Goal: Task Accomplishment & Management: Use online tool/utility

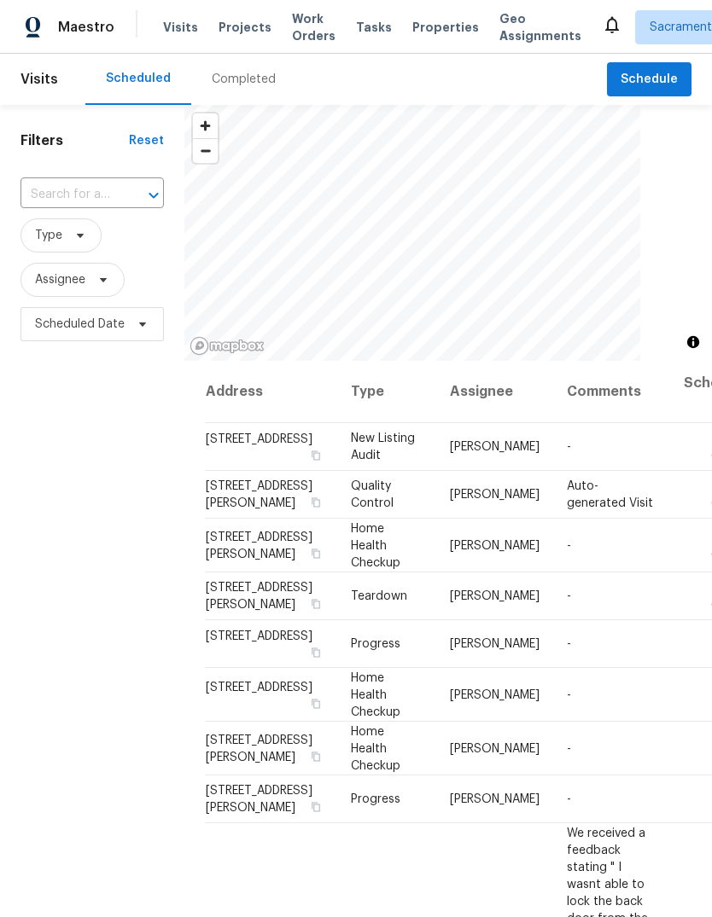
click at [102, 194] on input "text" at bounding box center [68, 195] width 96 height 26
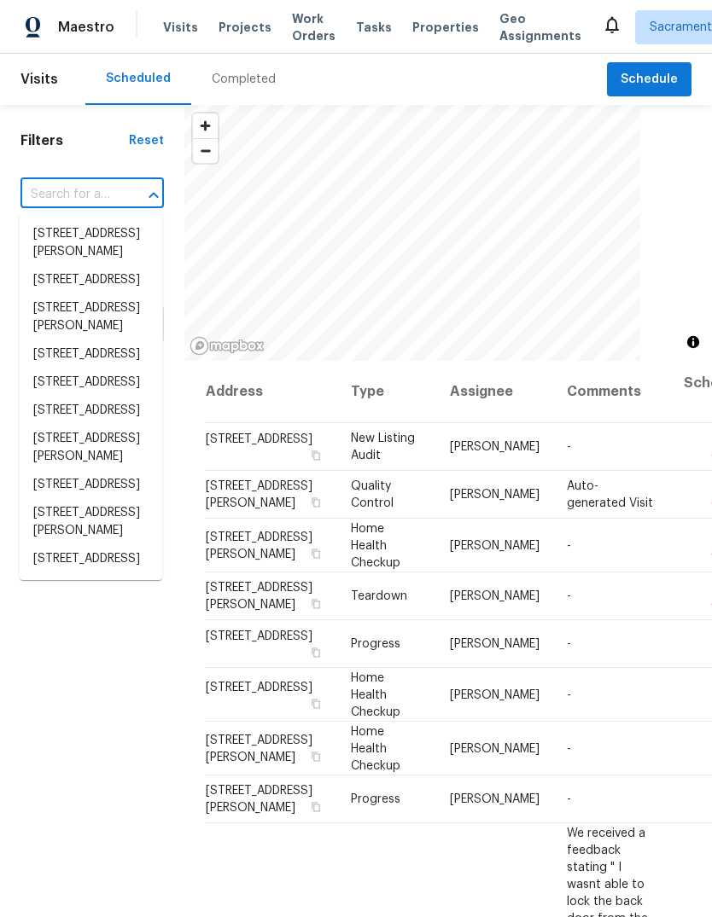
click at [102, 183] on input "text" at bounding box center [68, 195] width 96 height 26
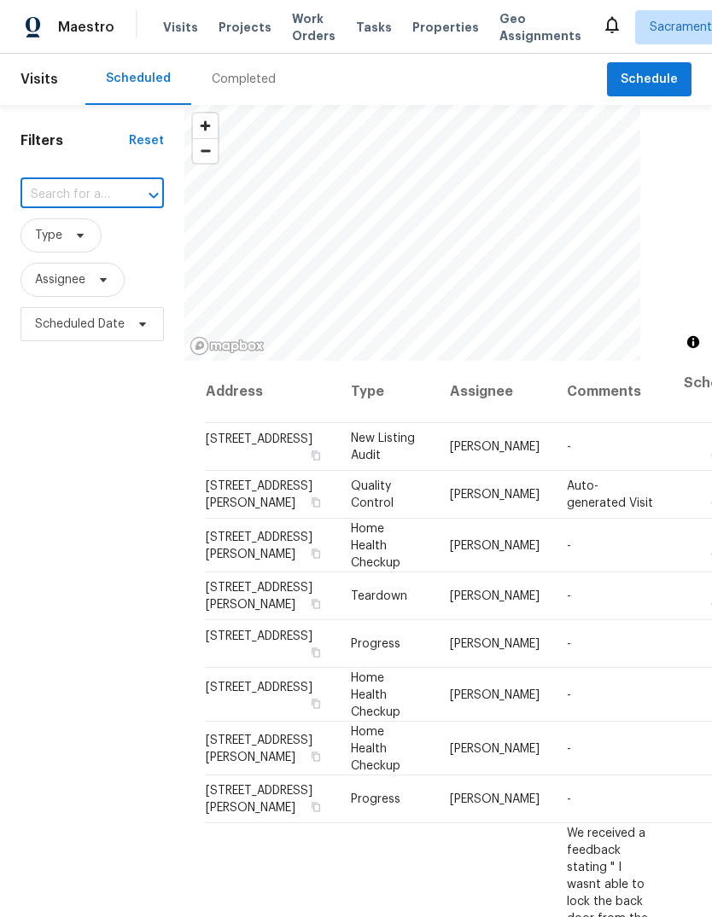
paste input "[STREET_ADDRESS]"
type input "[STREET_ADDRESS]"
click at [113, 242] on li "[STREET_ADDRESS]" at bounding box center [91, 234] width 142 height 28
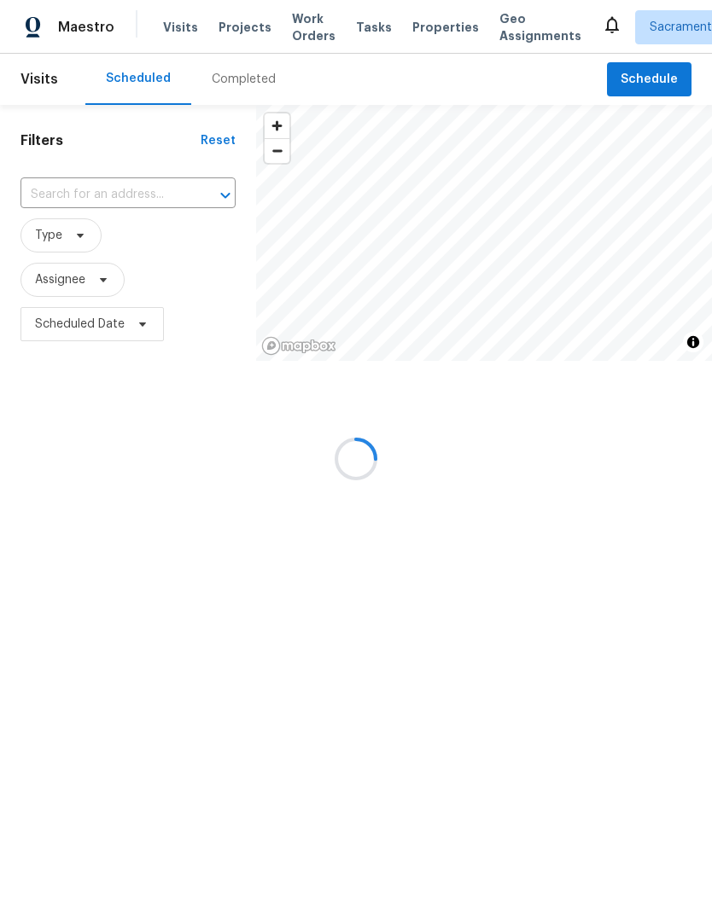
type input "[STREET_ADDRESS]"
click at [645, 87] on span "Schedule" at bounding box center [648, 79] width 57 height 21
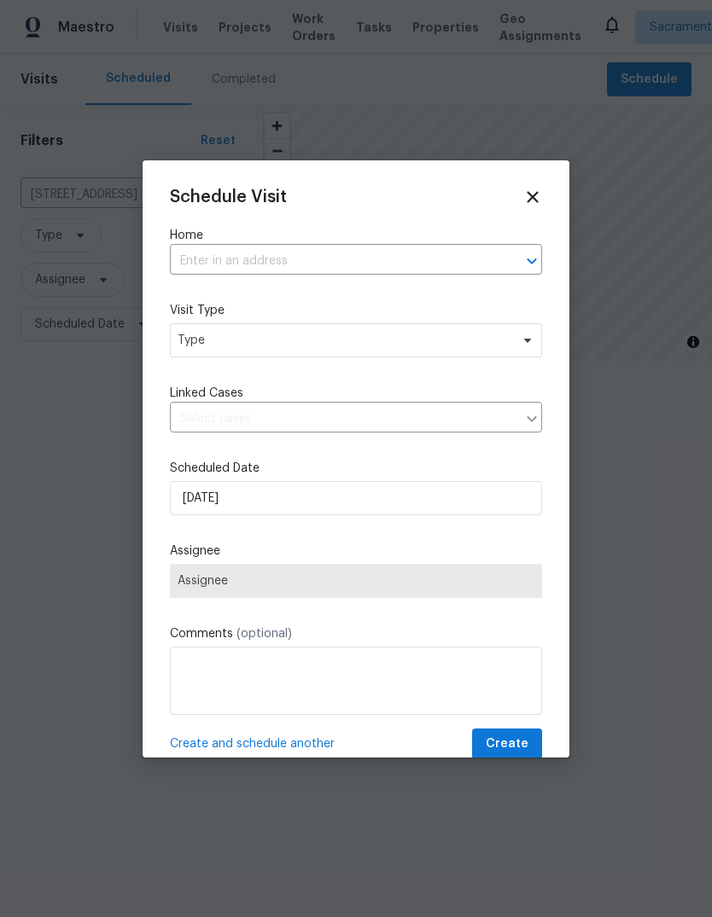
click at [337, 259] on input "text" at bounding box center [332, 261] width 324 height 26
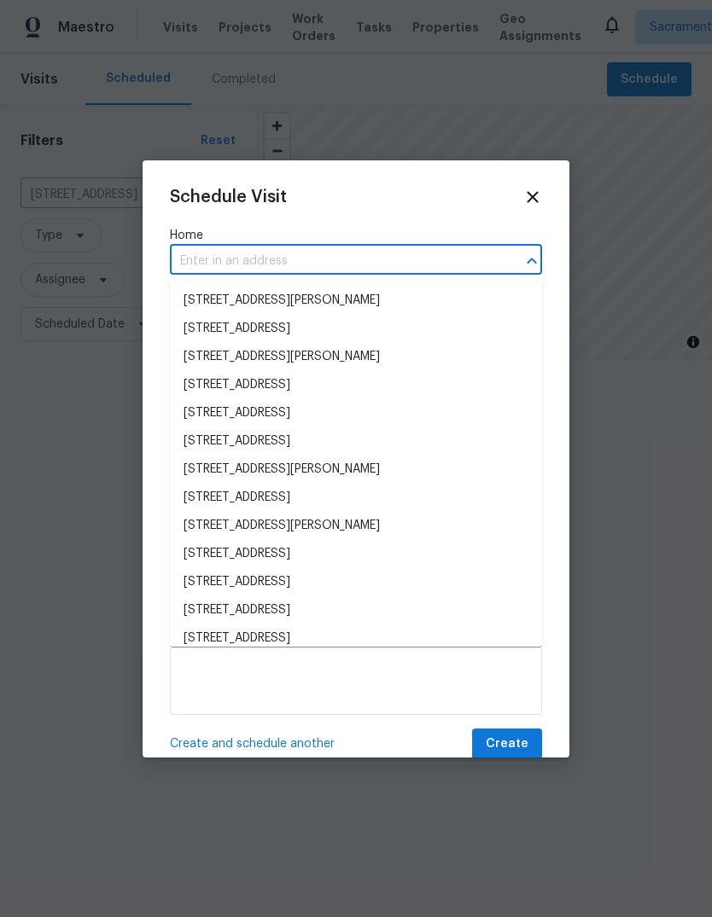
click at [337, 259] on input "text" at bounding box center [332, 261] width 324 height 26
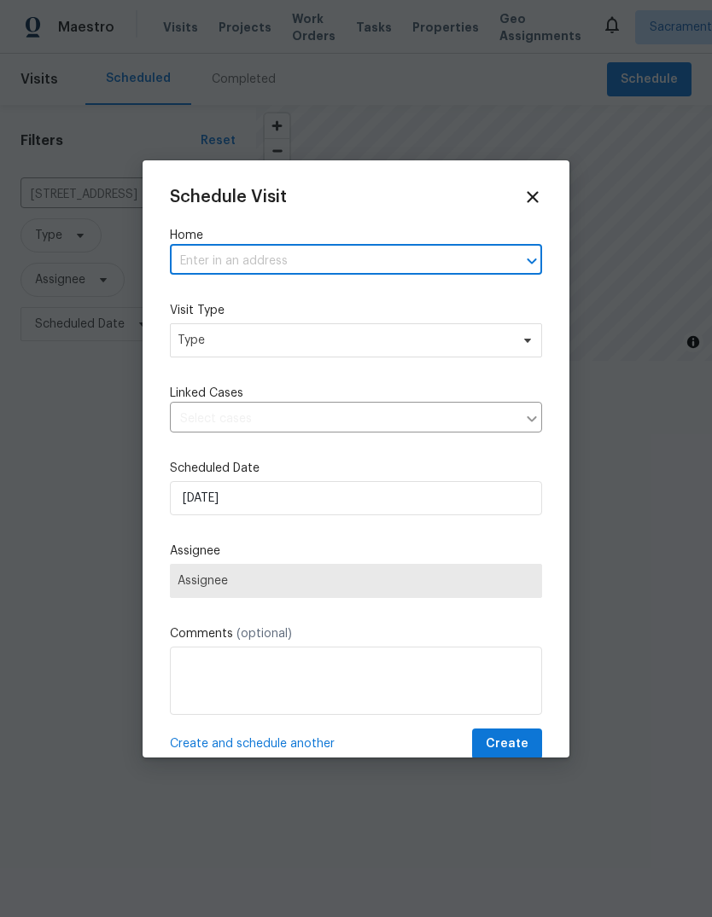
paste input "[STREET_ADDRESS]"
type input "[STREET_ADDRESS]"
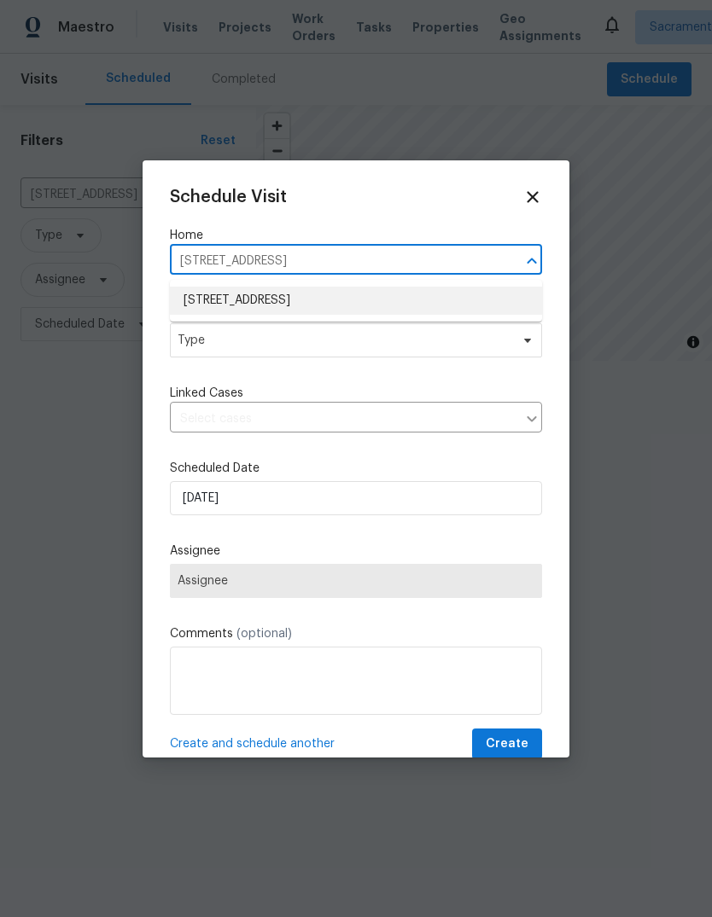
click at [393, 295] on li "[STREET_ADDRESS]" at bounding box center [356, 301] width 372 height 28
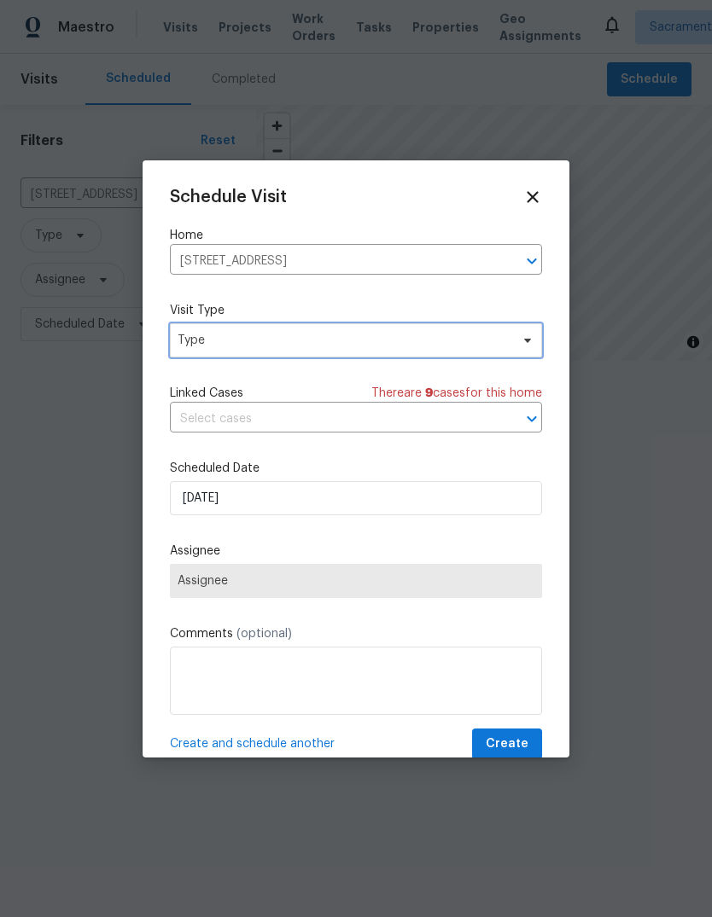
click at [373, 344] on span "Type" at bounding box center [343, 340] width 332 height 17
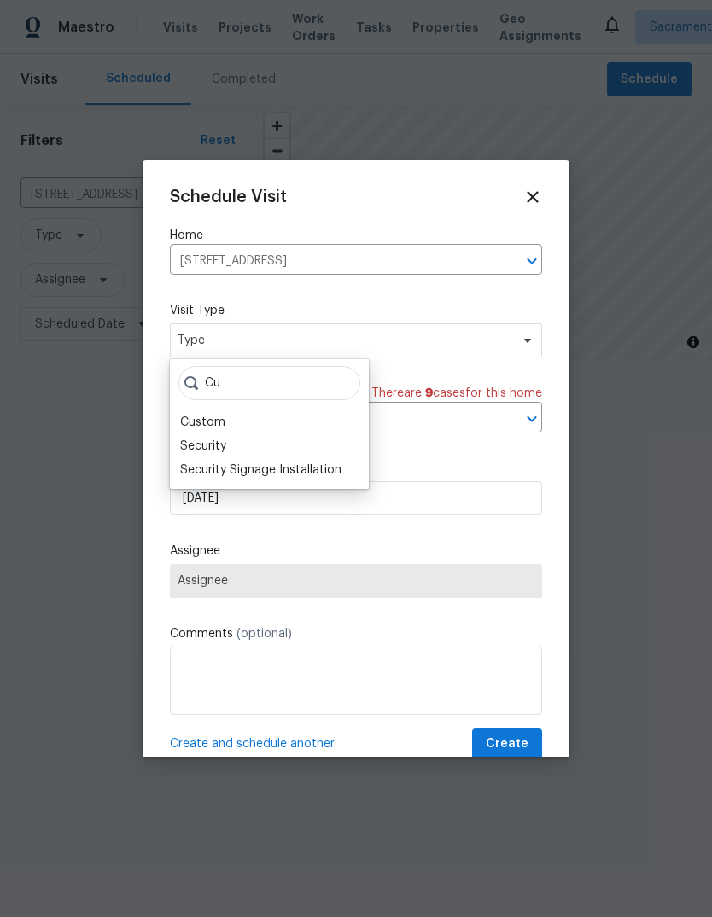
type input "Cu"
click at [224, 416] on div "Custom" at bounding box center [202, 422] width 45 height 17
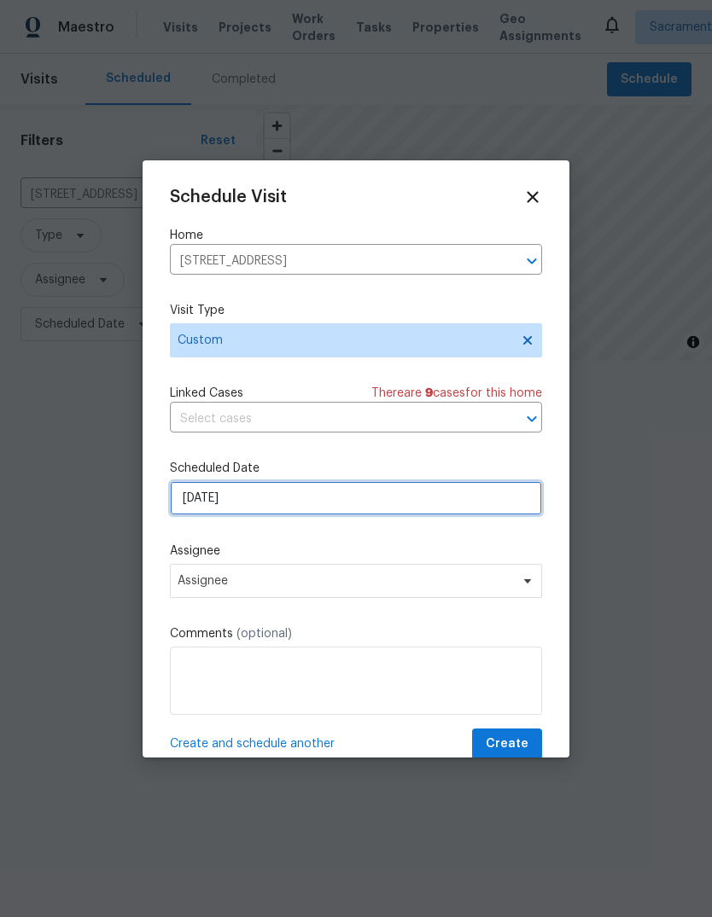
click at [402, 511] on input "[DATE]" at bounding box center [356, 498] width 372 height 34
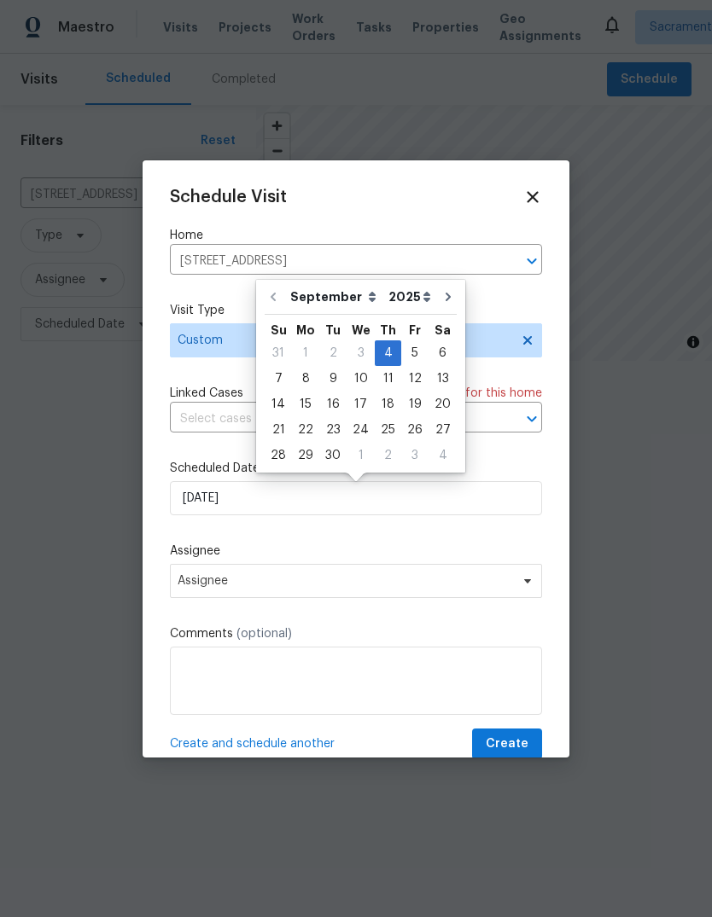
click at [579, 464] on div at bounding box center [356, 458] width 712 height 917
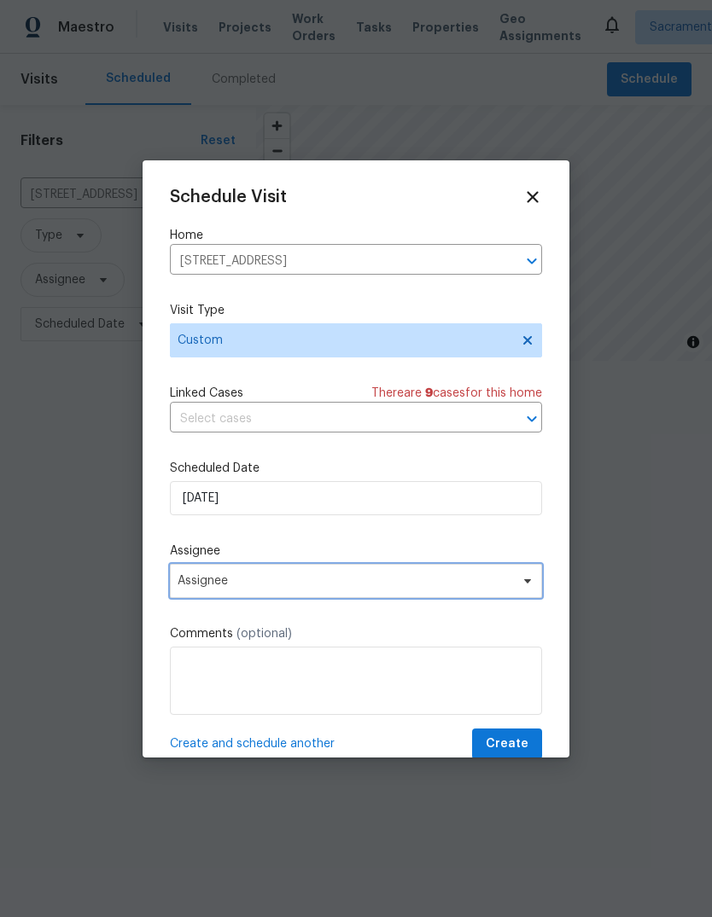
click at [515, 587] on span at bounding box center [524, 581] width 19 height 14
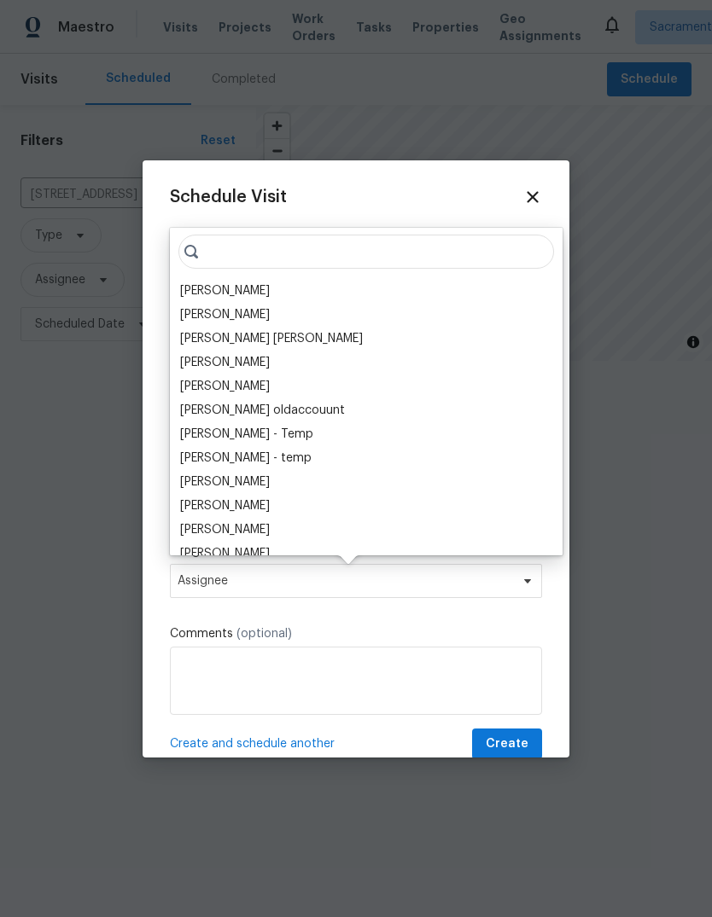
click at [261, 292] on div "[PERSON_NAME]" at bounding box center [225, 290] width 90 height 17
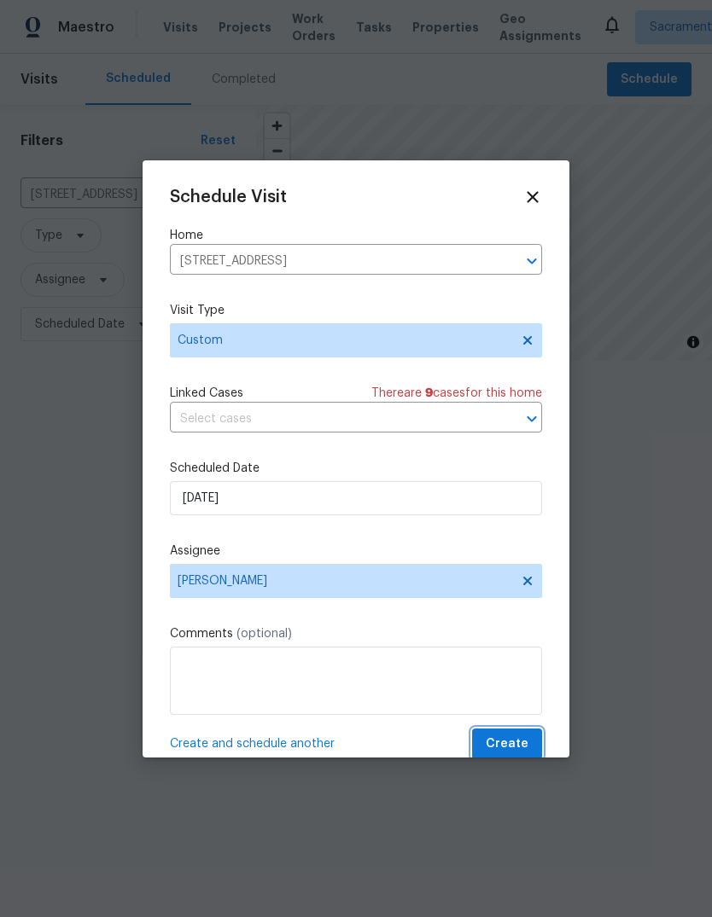
click at [517, 742] on span "Create" at bounding box center [507, 744] width 43 height 21
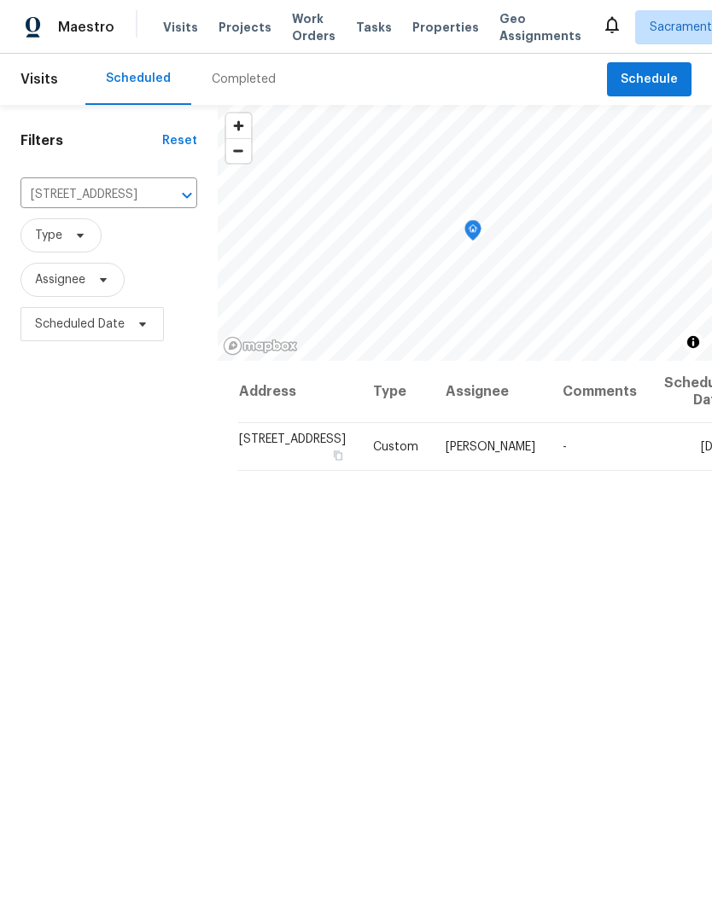
click at [368, 20] on div "Tasks" at bounding box center [374, 28] width 36 height 18
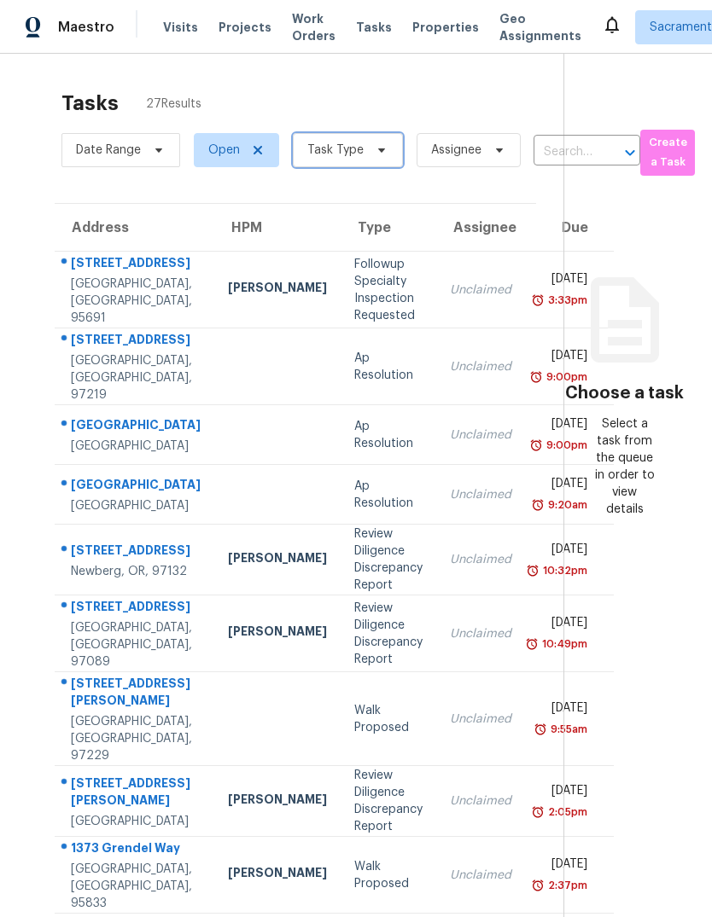
click at [369, 149] on span at bounding box center [378, 150] width 19 height 14
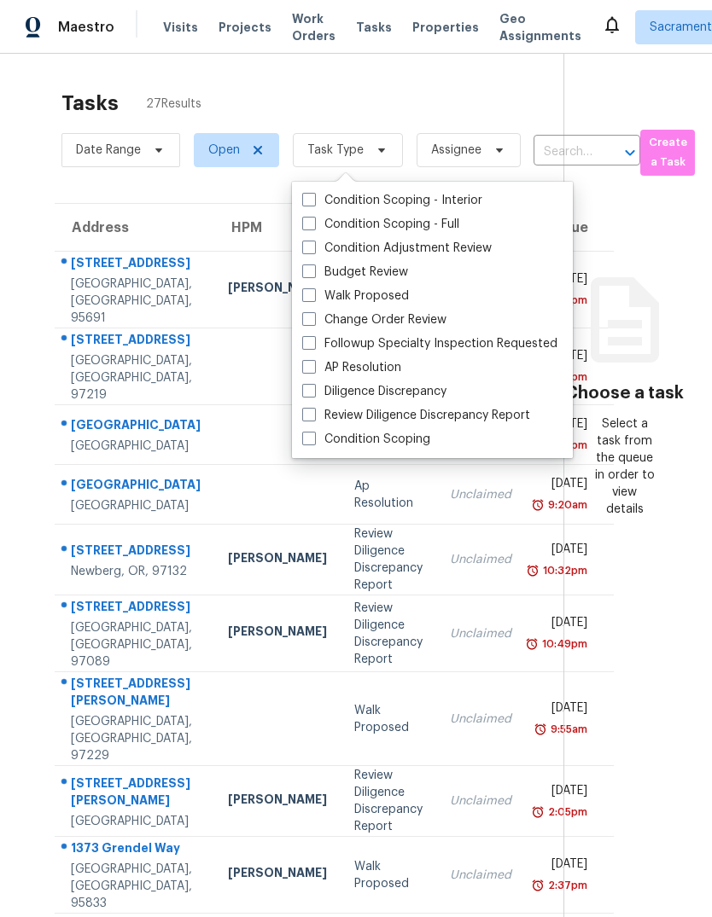
click at [310, 274] on span at bounding box center [309, 272] width 14 height 14
click at [310, 274] on input "Budget Review" at bounding box center [307, 269] width 11 height 11
checkbox input "true"
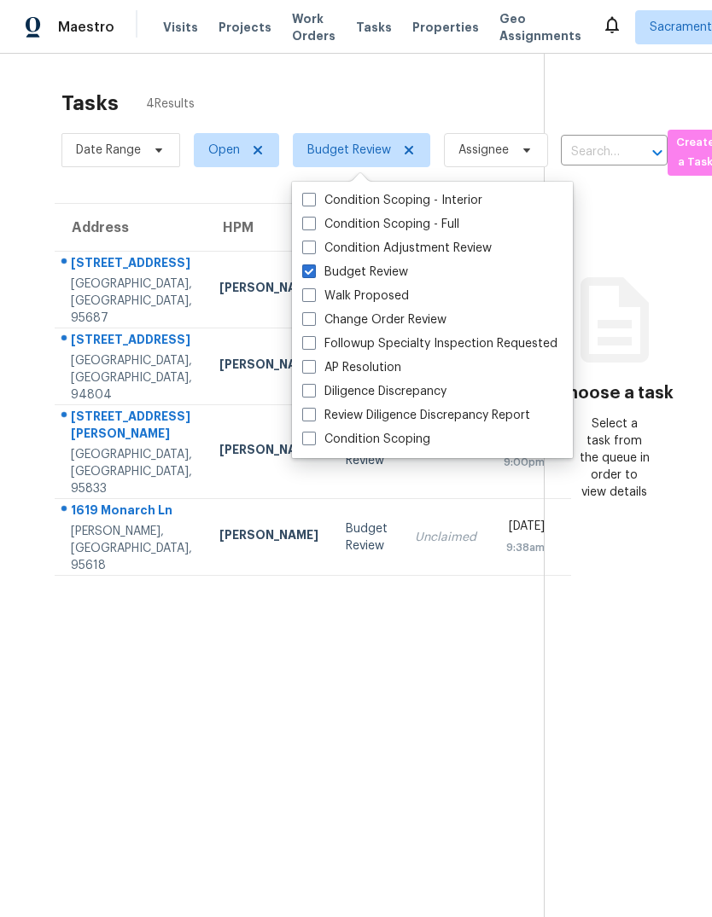
click at [439, 755] on section "Tasks 4 Results Date Range Open Budget Review Assignee ​ Create a Task Address …" at bounding box center [285, 526] width 516 height 890
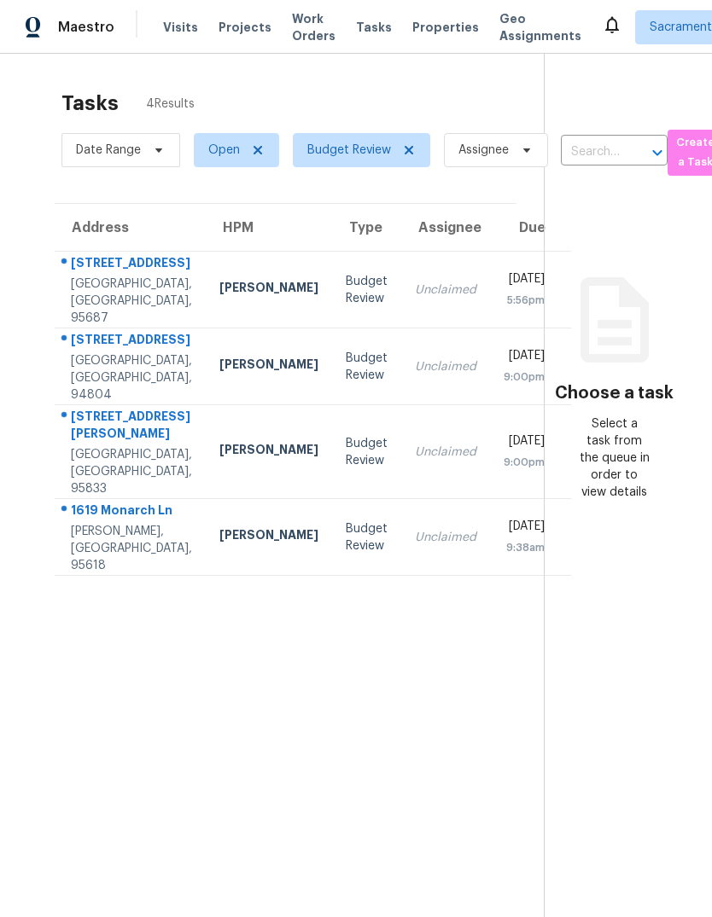
click at [84, 295] on div "[GEOGRAPHIC_DATA], [GEOGRAPHIC_DATA], 95687" at bounding box center [131, 301] width 121 height 51
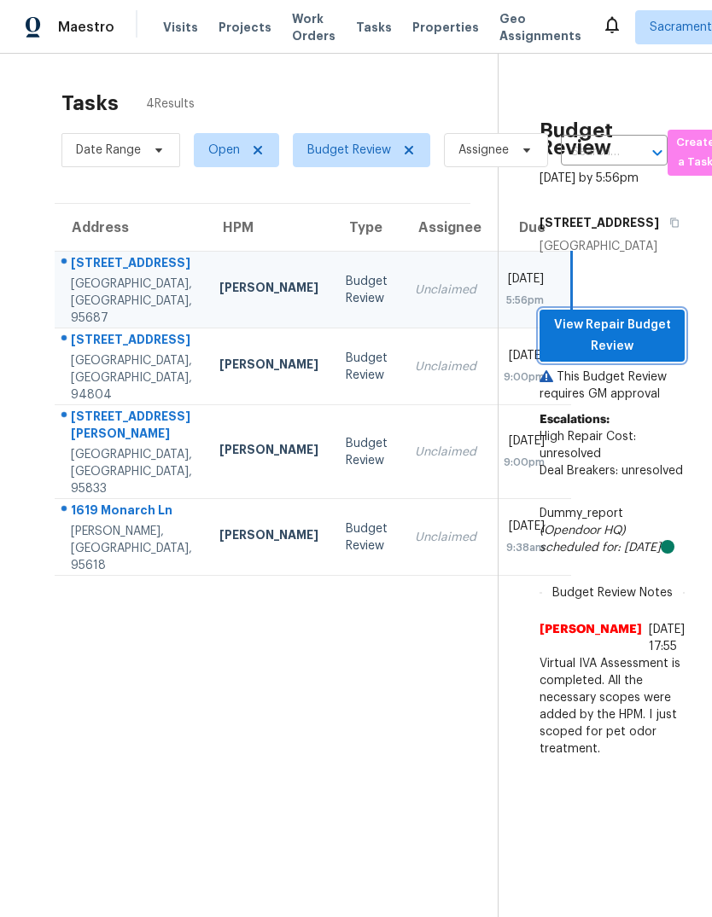
click at [633, 357] on span "View Repair Budget Review" at bounding box center [612, 336] width 118 height 42
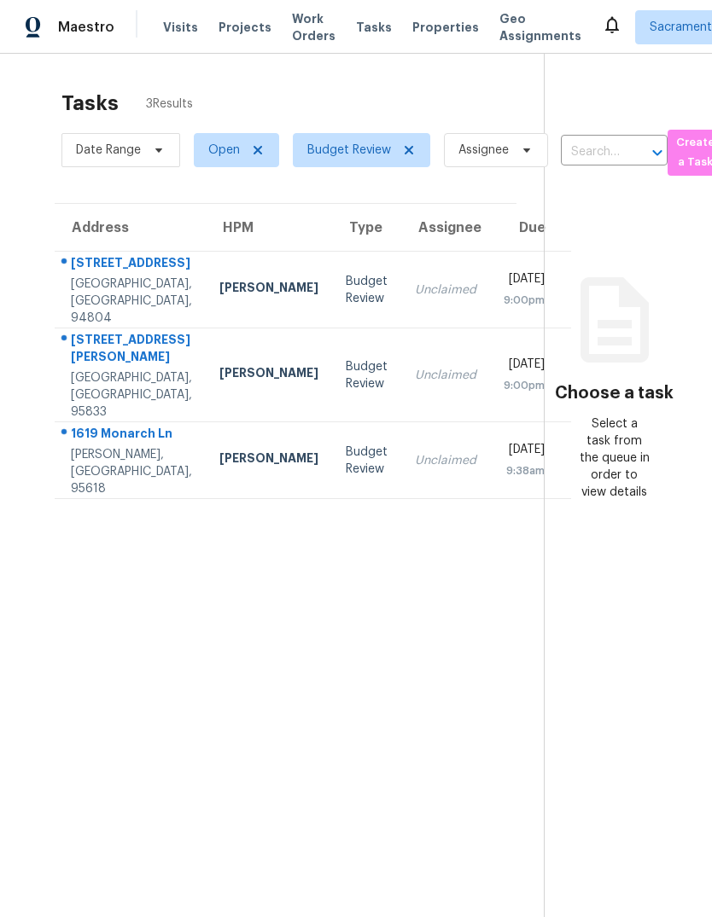
click at [88, 276] on div "[STREET_ADDRESS]" at bounding box center [131, 264] width 121 height 21
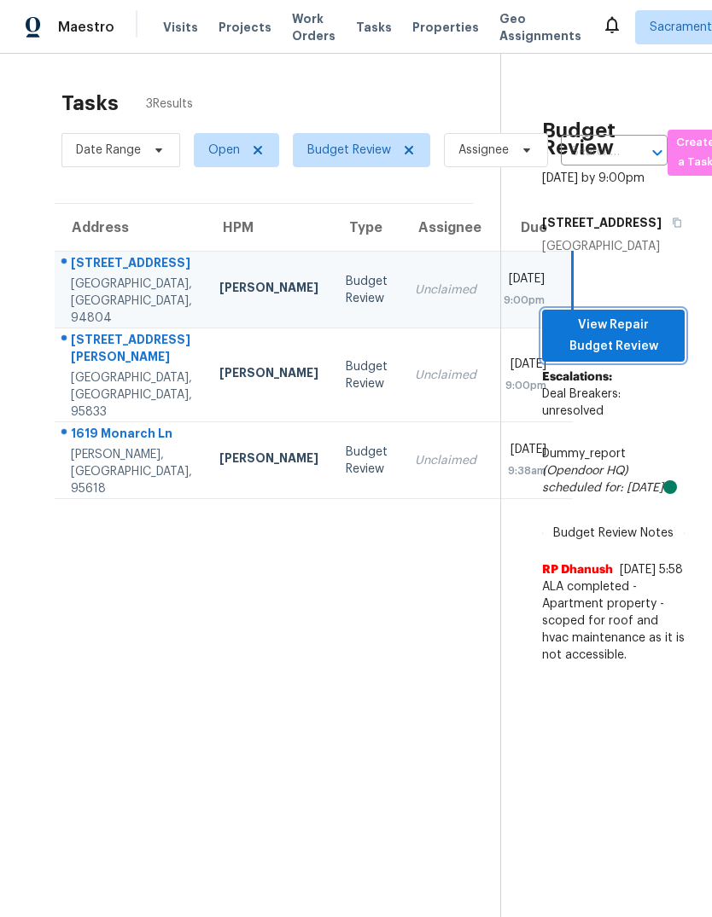
click at [636, 357] on span "View Repair Budget Review" at bounding box center [612, 336] width 115 height 42
click at [633, 357] on span "View Repair Budget Review" at bounding box center [612, 336] width 115 height 42
click at [97, 369] on div "[STREET_ADDRESS][PERSON_NAME]" at bounding box center [131, 350] width 121 height 38
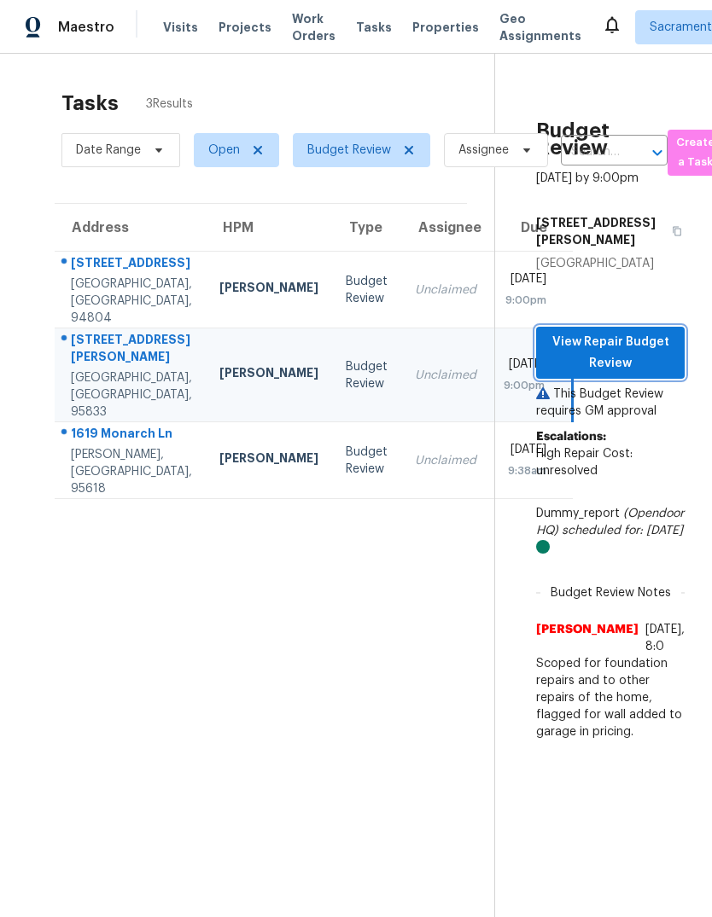
click at [631, 374] on span "View Repair Budget Review" at bounding box center [610, 353] width 121 height 42
click at [174, 19] on span "Visits" at bounding box center [180, 27] width 35 height 17
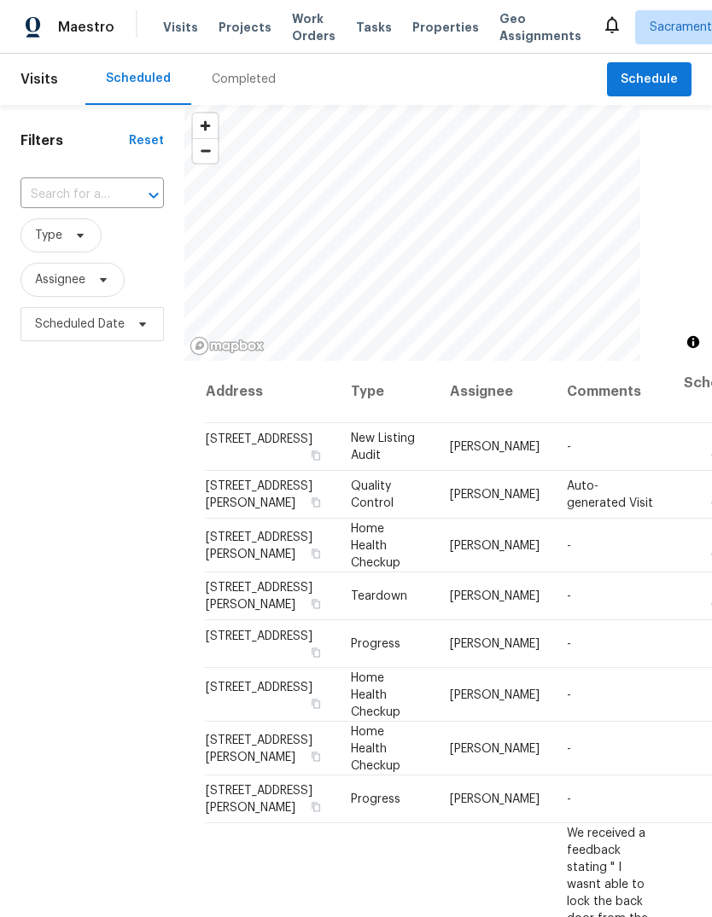
click at [115, 189] on input "text" at bounding box center [68, 195] width 96 height 26
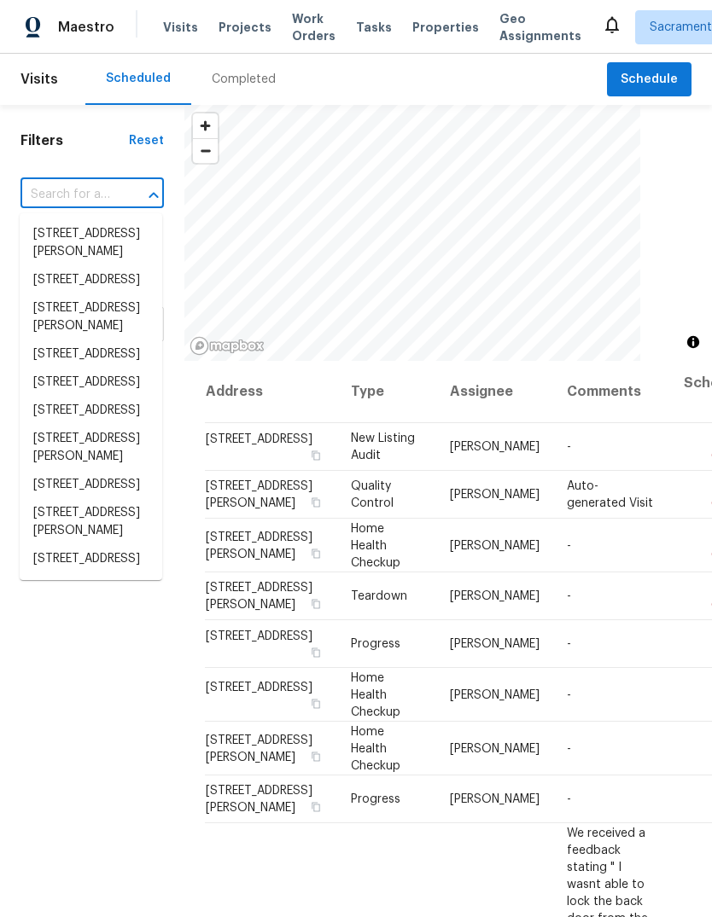
click at [109, 189] on input "text" at bounding box center [68, 195] width 96 height 26
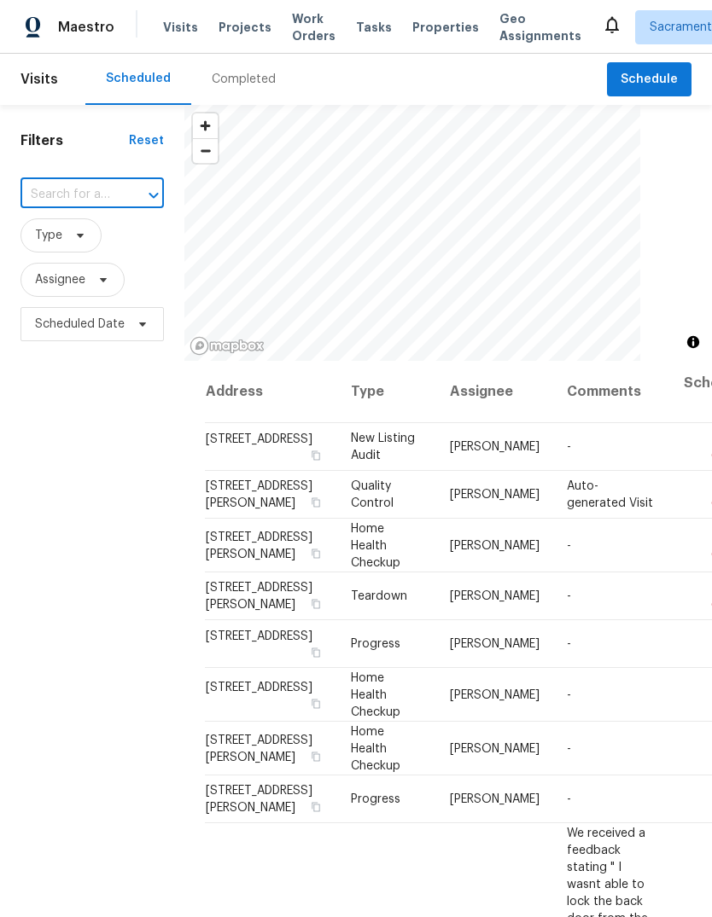
paste input "[STREET_ADDRESS]"
type input "[STREET_ADDRESS]"
click at [108, 241] on li "[STREET_ADDRESS]" at bounding box center [91, 234] width 142 height 28
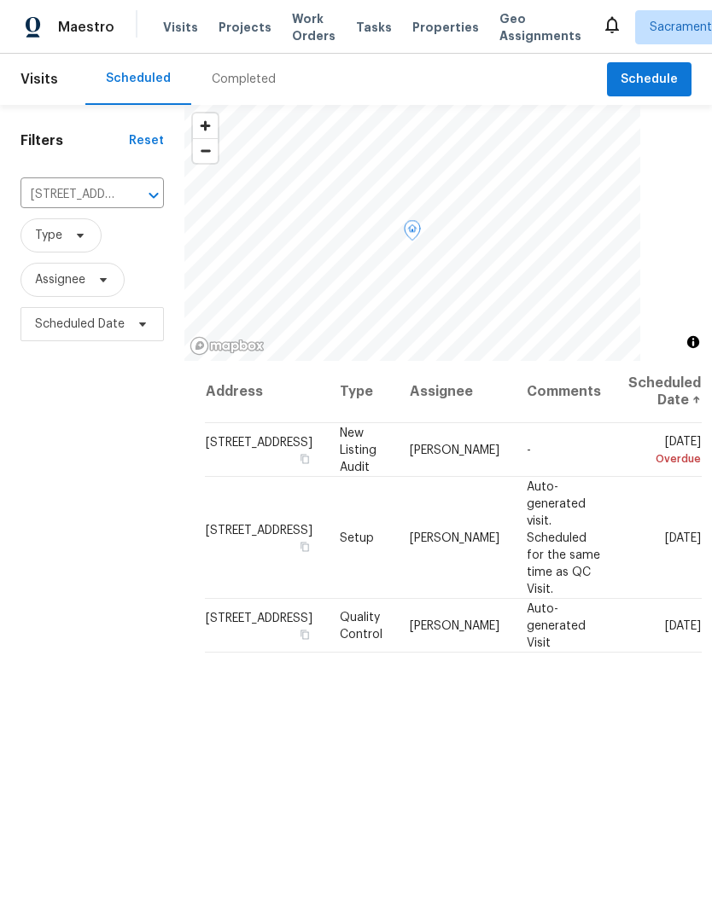
click at [0, 0] on span at bounding box center [0, 0] width 0 height 0
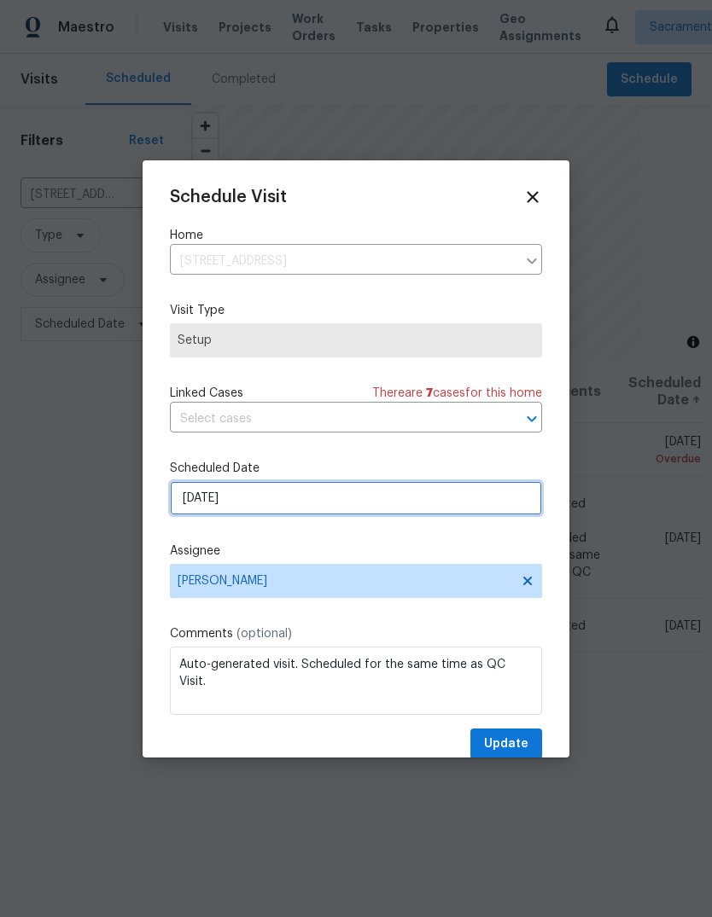
click at [381, 503] on input "9/8/2025" at bounding box center [356, 498] width 372 height 34
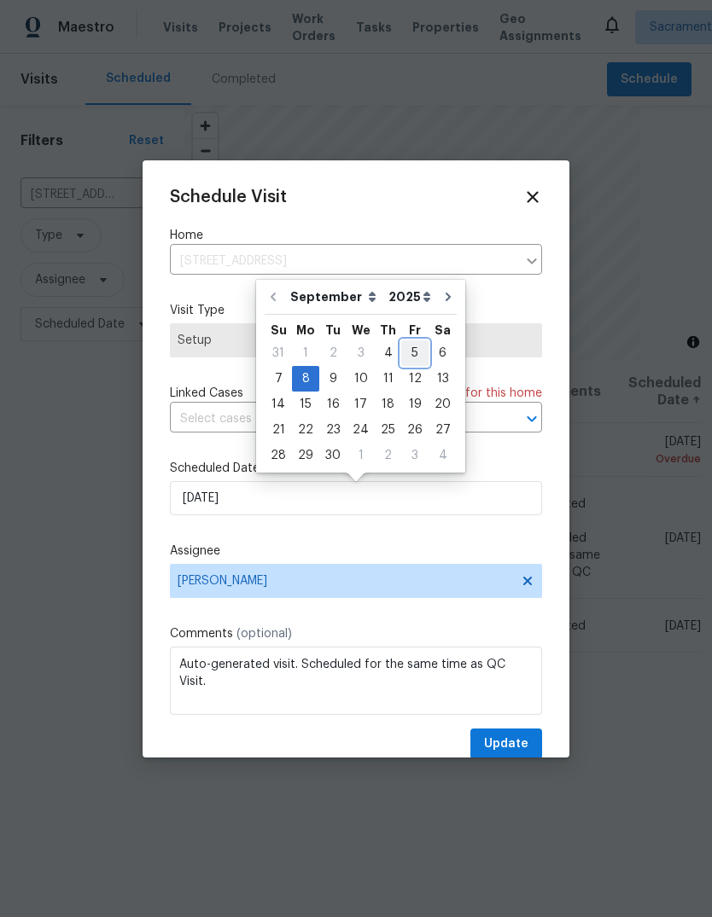
click at [404, 354] on div "5" at bounding box center [414, 353] width 27 height 24
type input "9/5/2025"
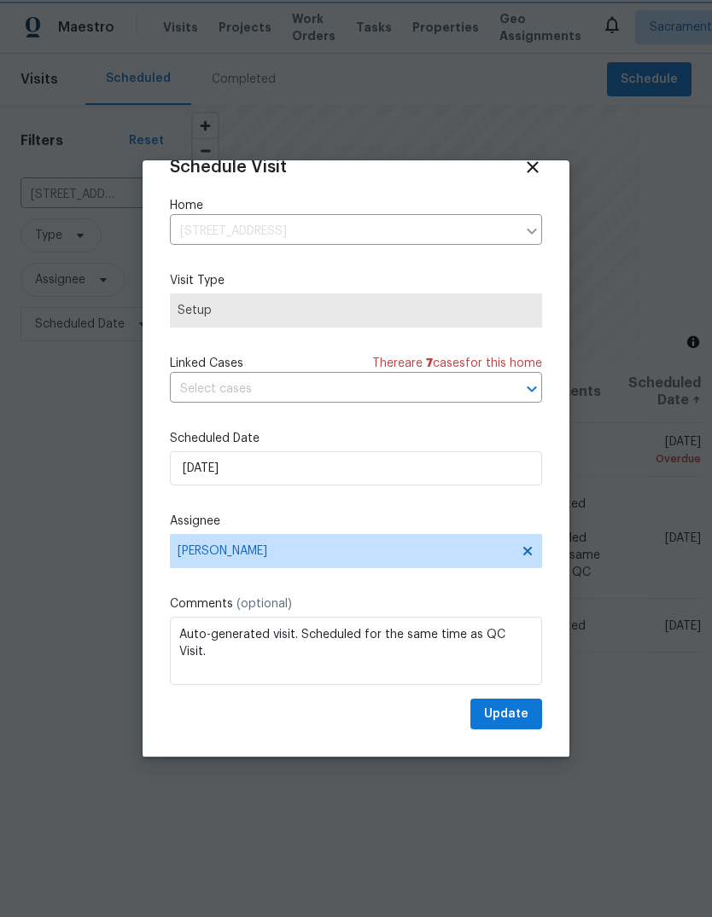
scroll to position [33, 0]
click at [519, 719] on span "Update" at bounding box center [506, 714] width 44 height 21
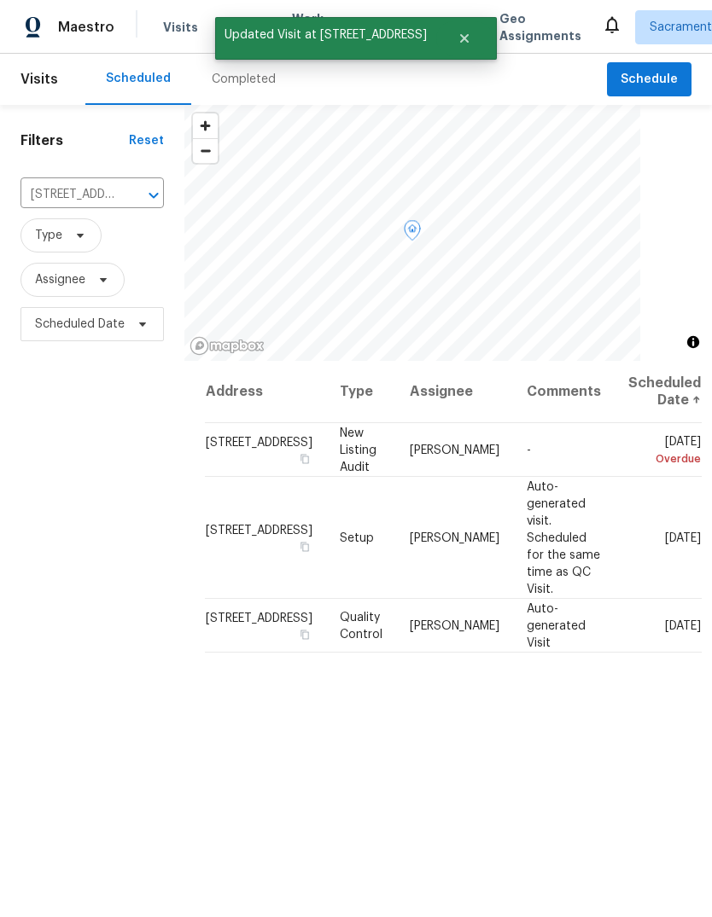
click at [0, 0] on span at bounding box center [0, 0] width 0 height 0
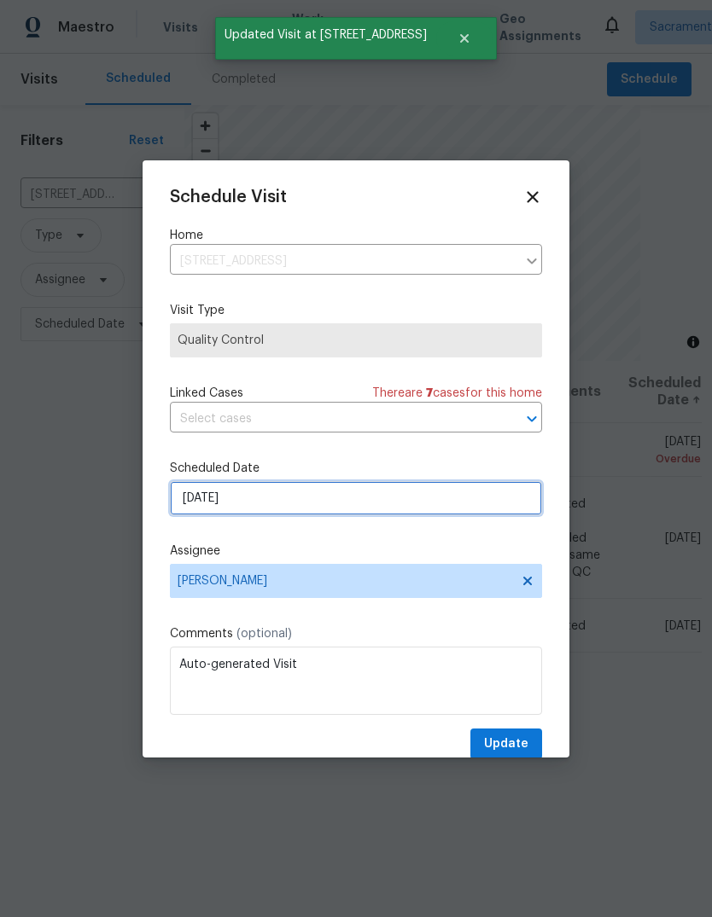
click at [360, 515] on input "9/8/2025" at bounding box center [356, 498] width 372 height 34
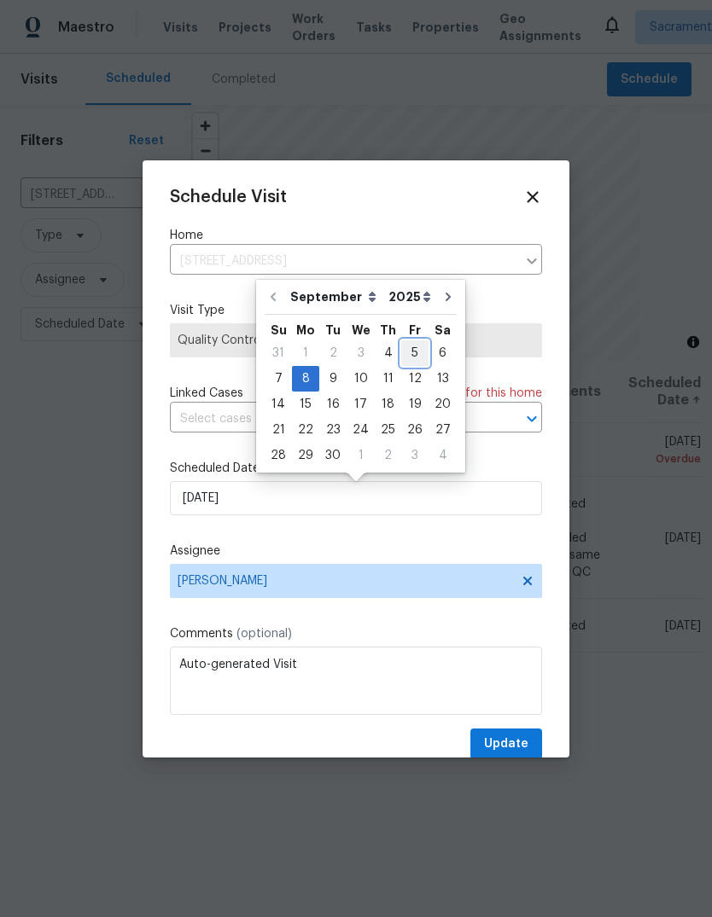
click at [411, 352] on div "5" at bounding box center [414, 353] width 27 height 24
type input "9/5/2025"
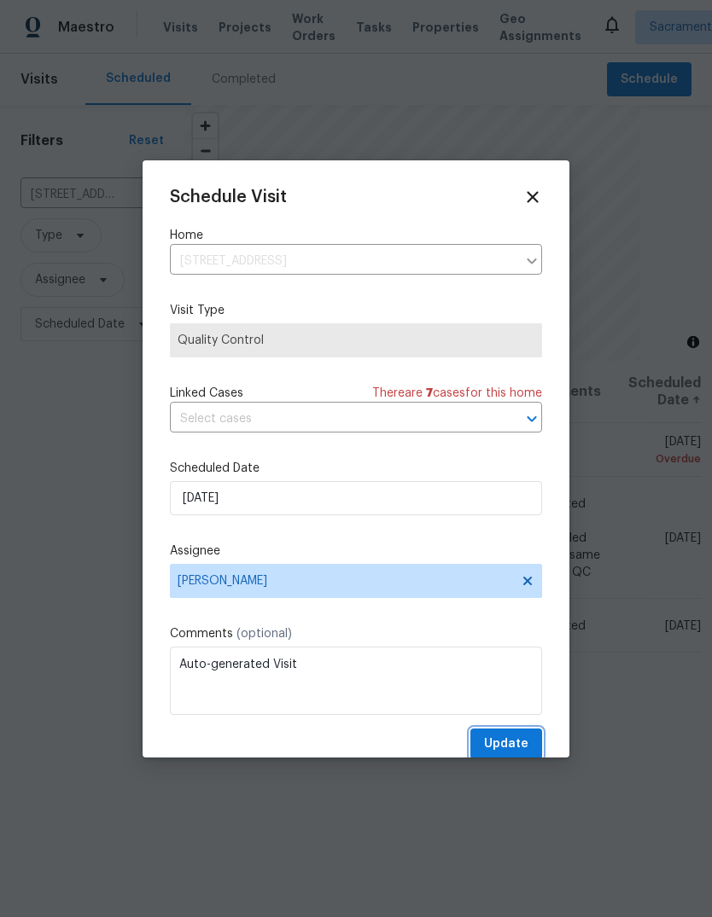
click at [507, 740] on span "Update" at bounding box center [506, 744] width 44 height 21
